Goal: Contribute content

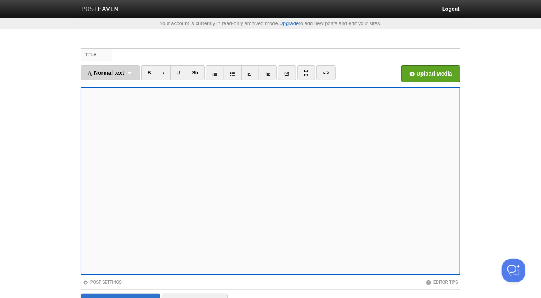
click at [134, 72] on div "Normal text Normal text Heading 1 Heading 2 Heading 3" at bounding box center [110, 72] width 59 height 15
click at [124, 85] on link "Normal text" at bounding box center [110, 90] width 59 height 12
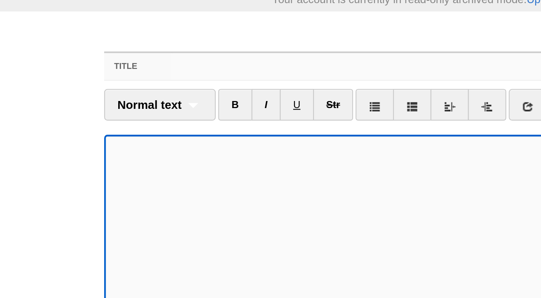
click at [140, 56] on input "Title" at bounding box center [286, 55] width 348 height 13
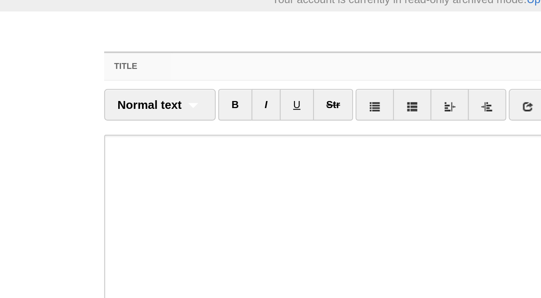
paste input "Why the Women of Bani Isra’eel were Forbidden from the [DEMOGRAPHIC_DATA][GEOGR…"
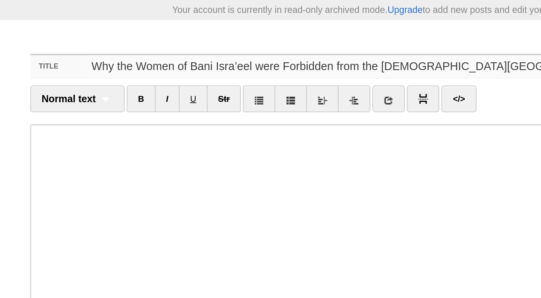
click at [291, 55] on input "Why the Women of Bani Isra’eel were Forbidden from the [DEMOGRAPHIC_DATA][GEOGR…" at bounding box center [286, 55] width 348 height 13
click at [191, 56] on input "Why the Women of Bani Isra’eel were Forbidden from the [DEMOGRAPHIC_DATA][GEOGR…" at bounding box center [286, 55] width 348 height 13
type input "Why the Women of Bani Isra’eel were Forbidden from the [DEMOGRAPHIC_DATA][GEOGR…"
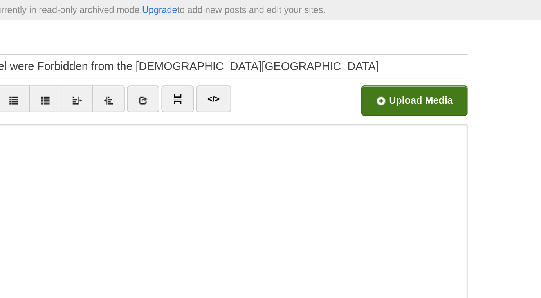
click at [431, 75] on input "file" at bounding box center [194, 76] width 592 height 40
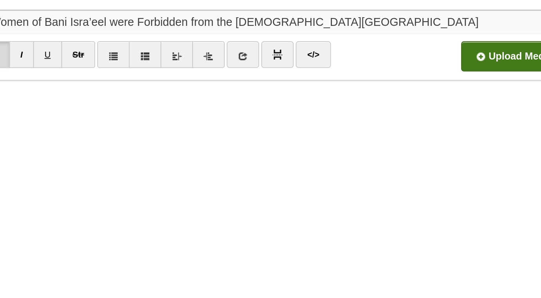
click at [302, 56] on input "Why the Women of Bani Isra’eel were Forbidden from the [DEMOGRAPHIC_DATA][GEOGR…" at bounding box center [286, 55] width 348 height 13
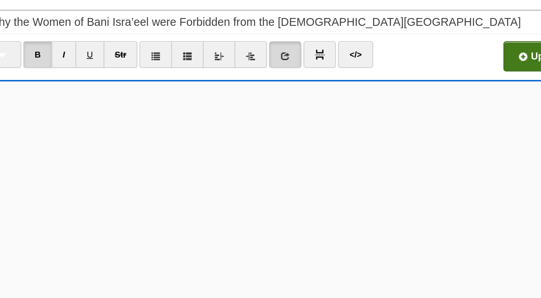
click at [408, 75] on input "file" at bounding box center [194, 76] width 592 height 40
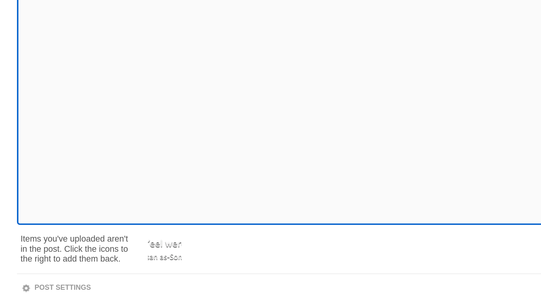
scroll to position [65, 0]
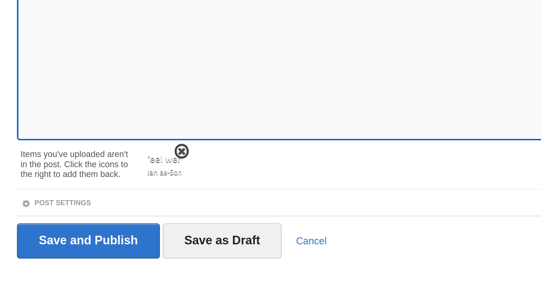
click at [174, 215] on span at bounding box center [171, 216] width 5 height 5
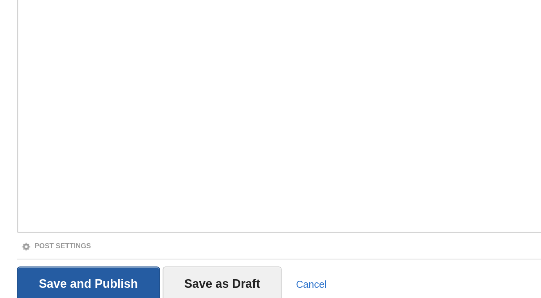
scroll to position [44, 0]
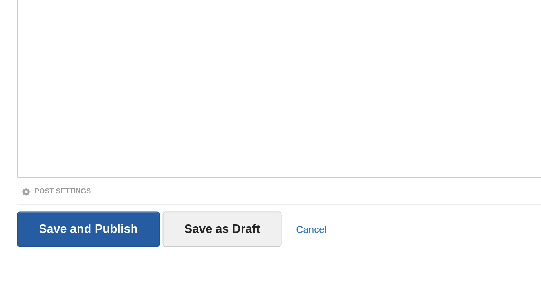
click at [140, 260] on input "Save and Publish" at bounding box center [120, 260] width 79 height 20
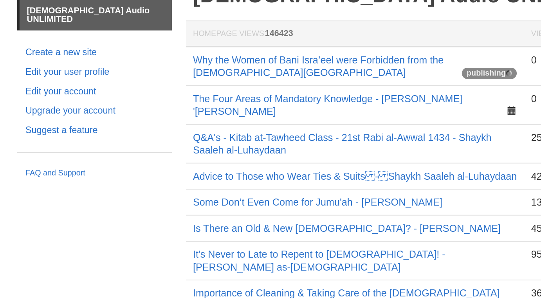
scroll to position [40, 0]
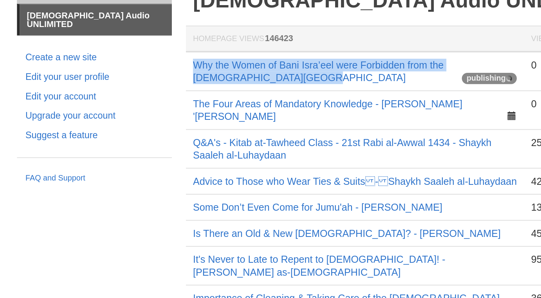
drag, startPoint x: 207, startPoint y: 66, endPoint x: 175, endPoint y: 56, distance: 32.8
click at [175, 56] on td "Why the Women of Bani Isra’eel were Forbidden from the [DEMOGRAPHIC_DATA][GEOGR…" at bounding box center [268, 62] width 188 height 22
copy link "Why the Women of Bani Isra’eel were Forbidden from the [DEMOGRAPHIC_DATA][GEOGR…"
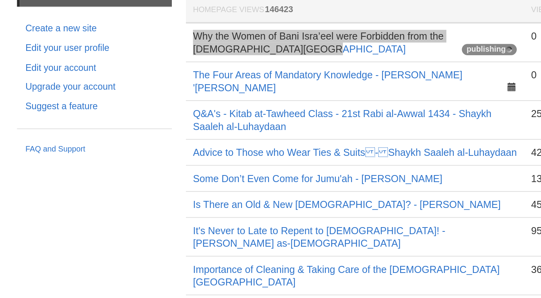
scroll to position [24, 0]
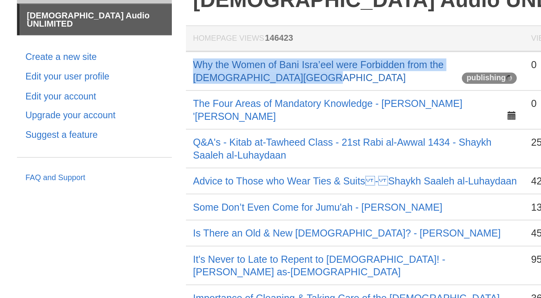
click at [302, 59] on link "Why the Women of Bani Isra’eel were Forbidden from the [DEMOGRAPHIC_DATA][GEOGR…" at bounding box center [247, 61] width 139 height 13
